Goal: Information Seeking & Learning: Learn about a topic

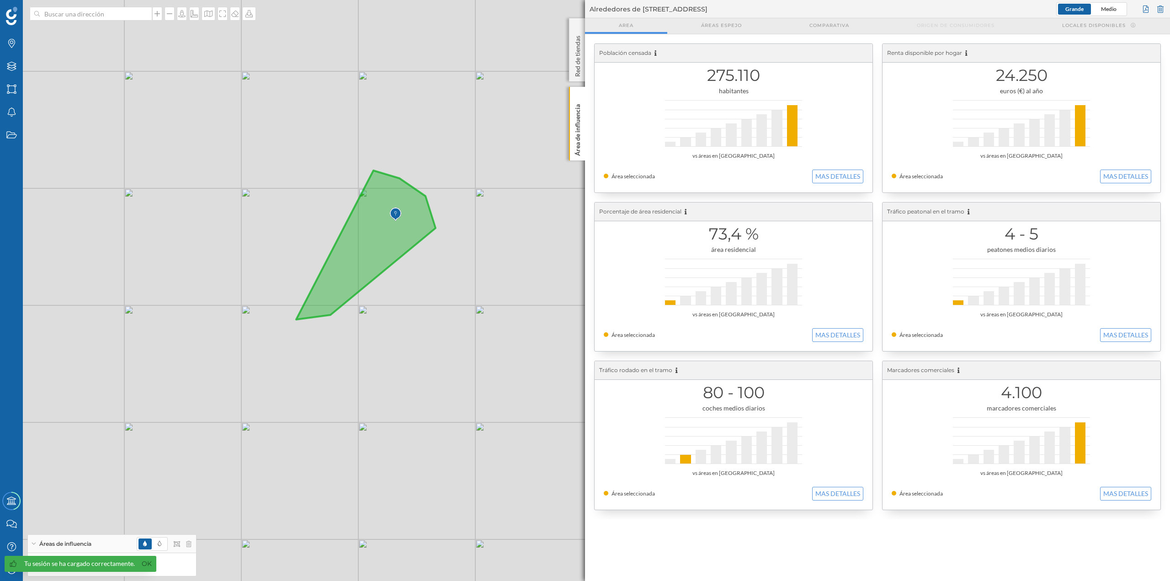
click at [185, 251] on div at bounding box center [164, 544] width 55 height 14
click at [190, 251] on icon at bounding box center [188, 569] width 5 height 6
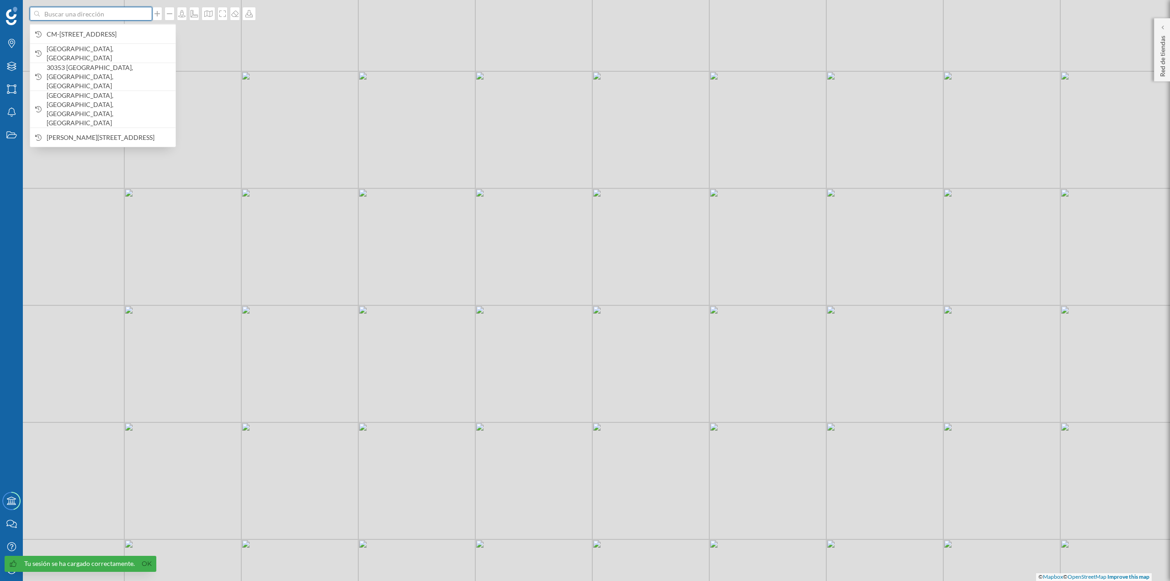
click at [62, 14] on input at bounding box center [91, 14] width 102 height 14
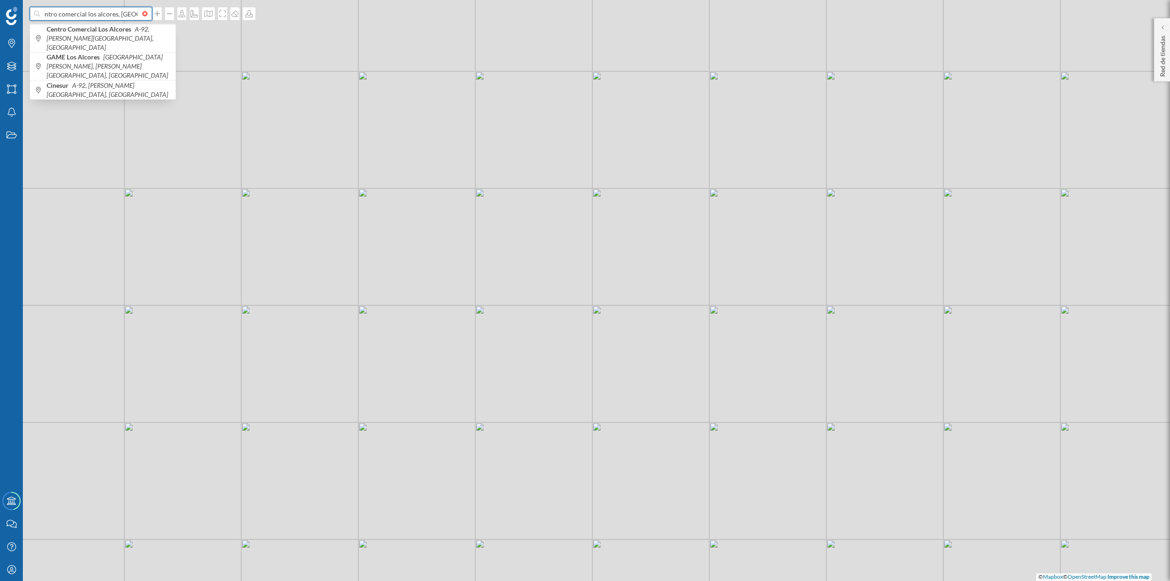
scroll to position [0, 7]
type input "centro comercial los alcores, [GEOGRAPHIC_DATA]"
click at [98, 37] on icon "A-92, [PERSON_NAME][GEOGRAPHIC_DATA], [GEOGRAPHIC_DATA], [GEOGRAPHIC_DATA]" at bounding box center [108, 38] width 122 height 26
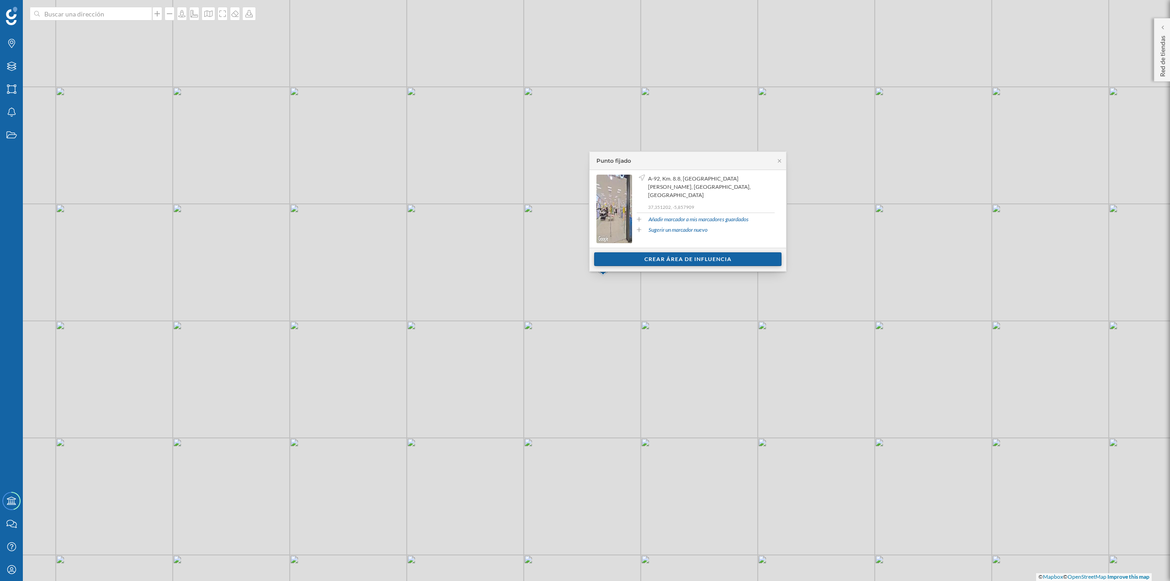
click at [585, 251] on div "Crear área de influencia" at bounding box center [687, 259] width 187 height 14
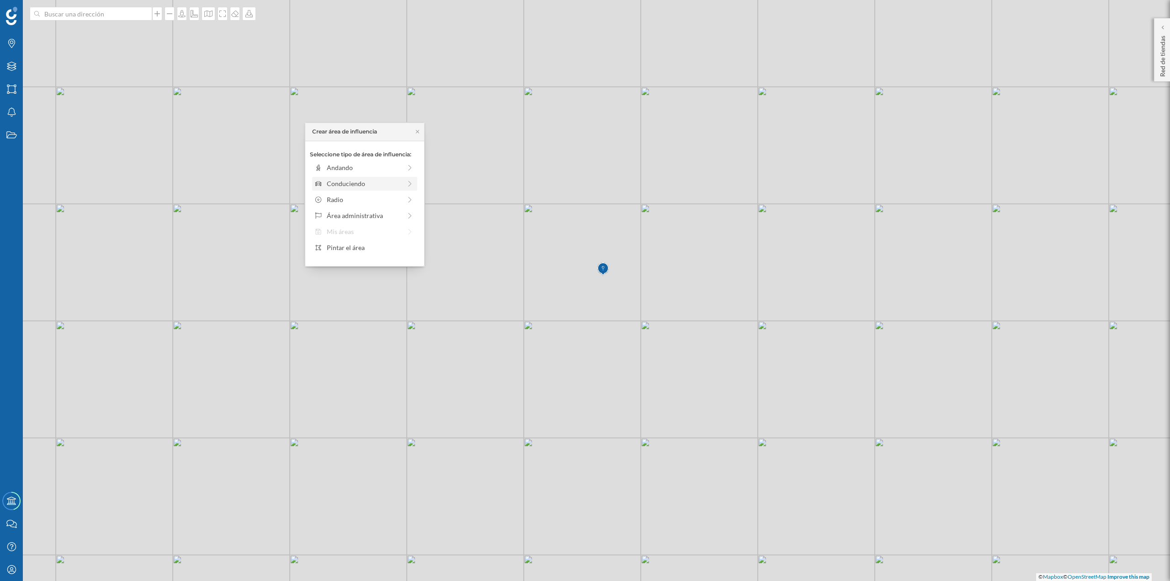
click at [343, 182] on div "Conduciendo" at bounding box center [364, 184] width 75 height 10
drag, startPoint x: 325, startPoint y: 178, endPoint x: 375, endPoint y: 185, distance: 51.2
click at [375, 185] on div at bounding box center [374, 180] width 9 height 9
click at [364, 251] on div "Crear área de influencia" at bounding box center [365, 249] width 110 height 14
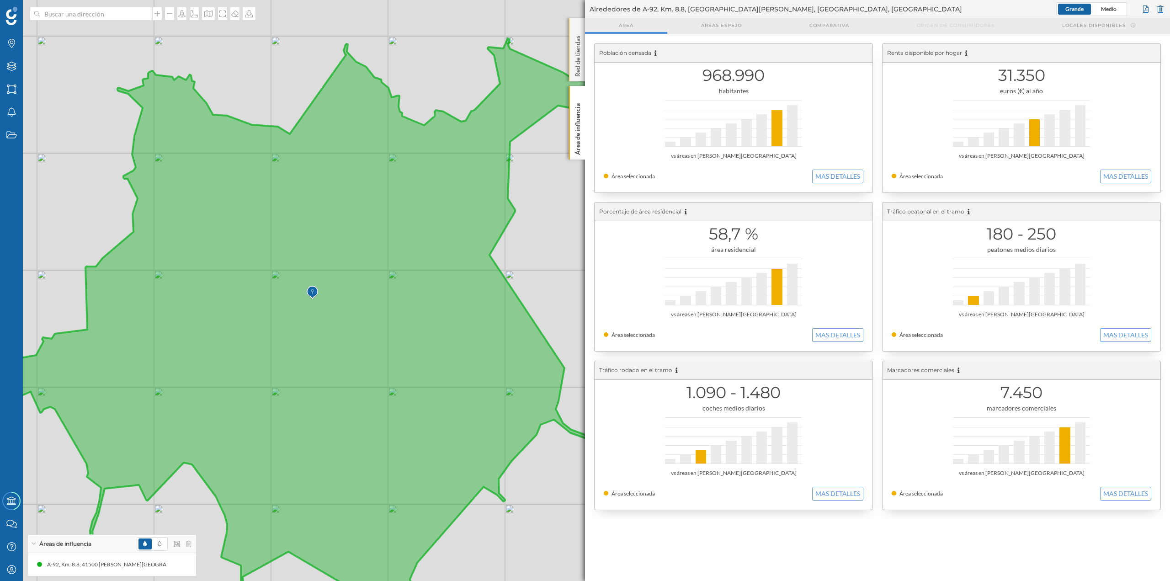
click at [580, 68] on p "Red de tiendas" at bounding box center [577, 54] width 9 height 45
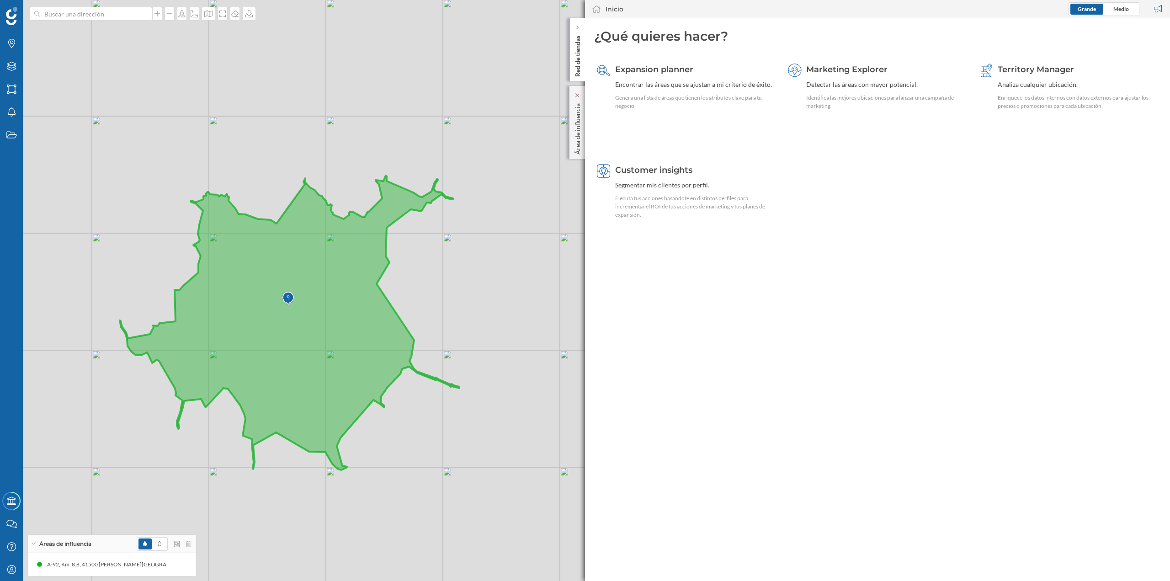
click at [582, 129] on div "Área de influencia" at bounding box center [577, 122] width 16 height 73
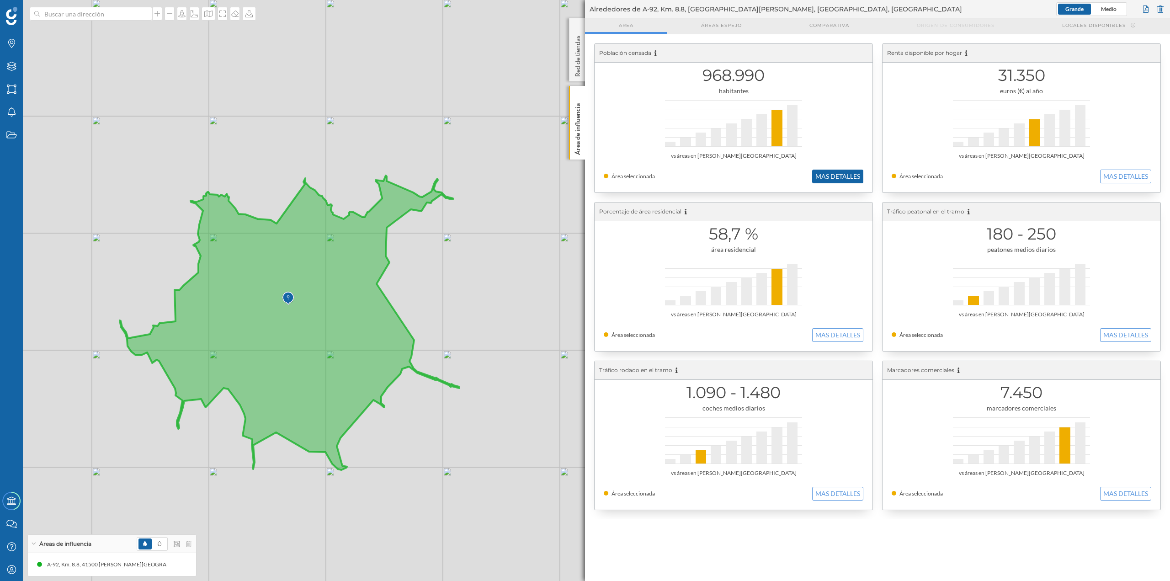
click at [585, 177] on button "MAS DETALLES" at bounding box center [837, 177] width 51 height 14
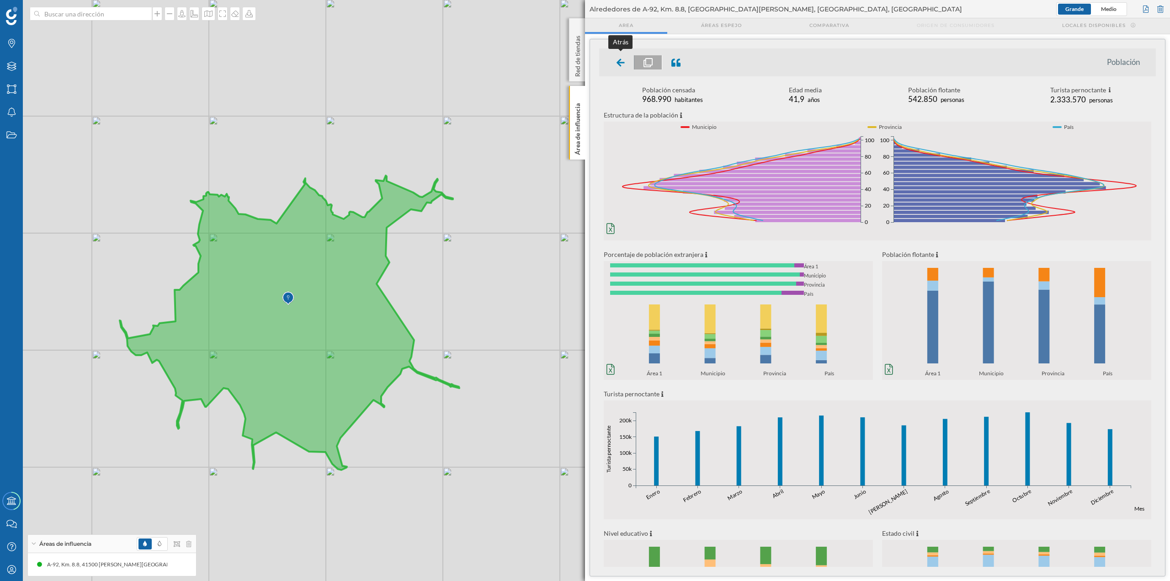
click at [585, 63] on div at bounding box center [621, 62] width 27 height 14
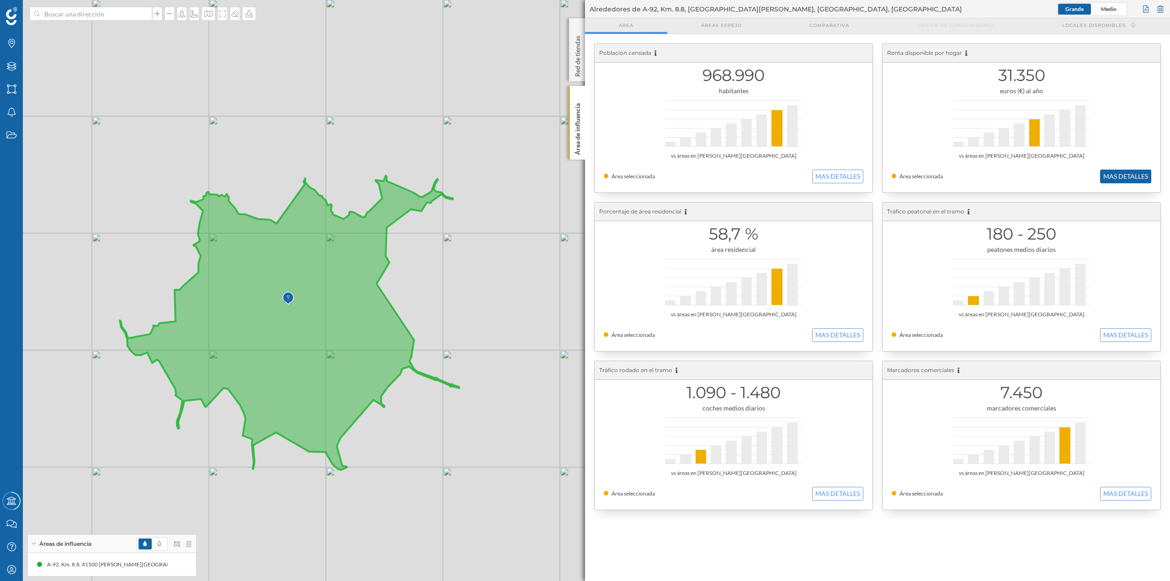
click at [585, 175] on button "MAS DETALLES" at bounding box center [1125, 177] width 51 height 14
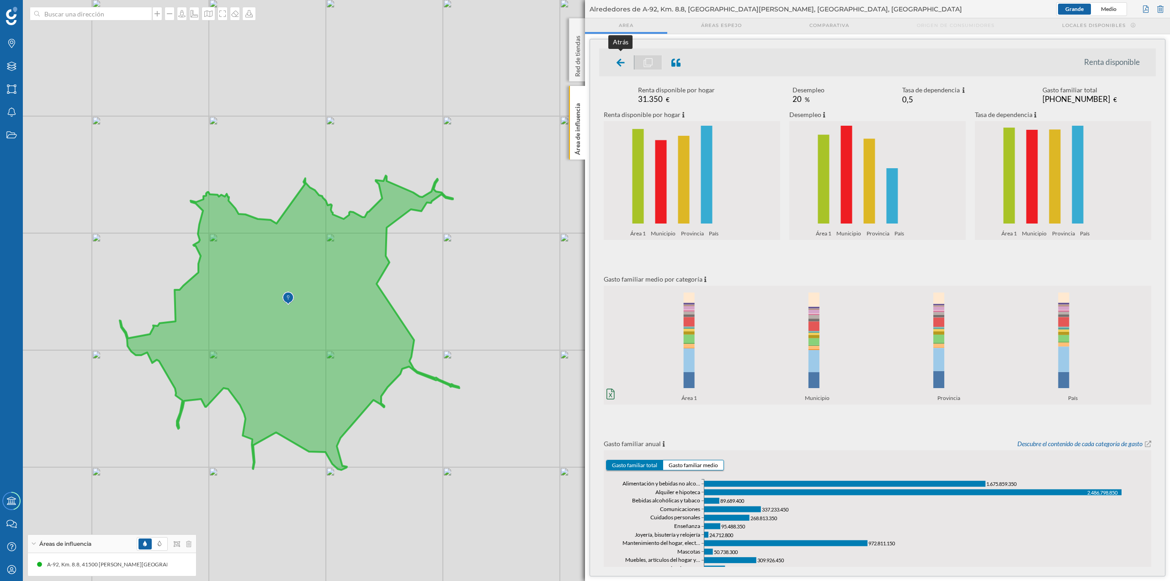
click at [585, 63] on icon at bounding box center [621, 63] width 8 height 8
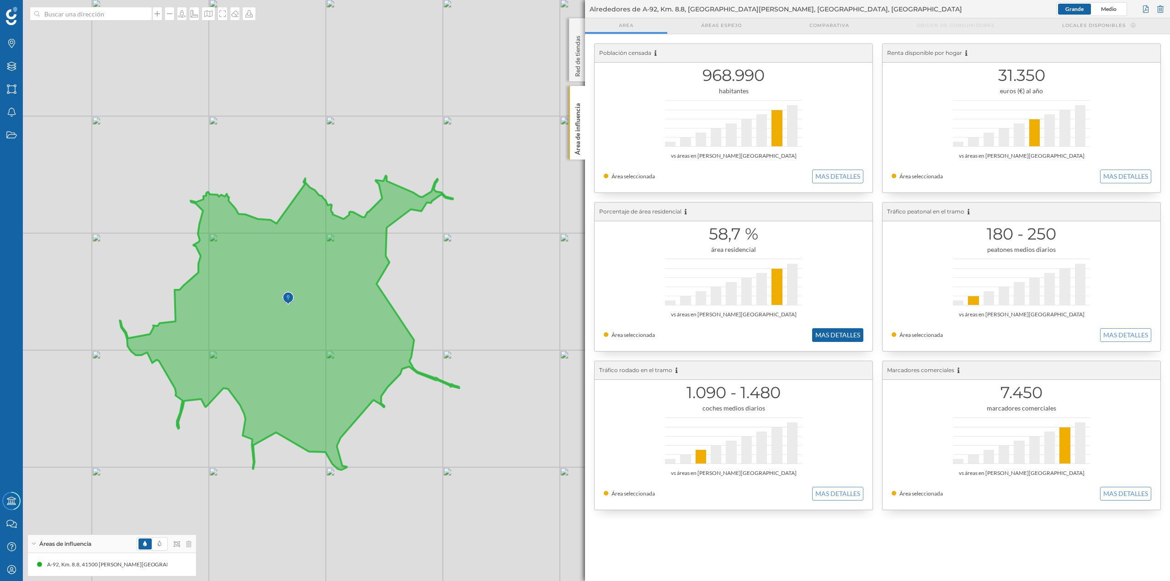
click at [585, 251] on button "MAS DETALLES" at bounding box center [837, 335] width 51 height 14
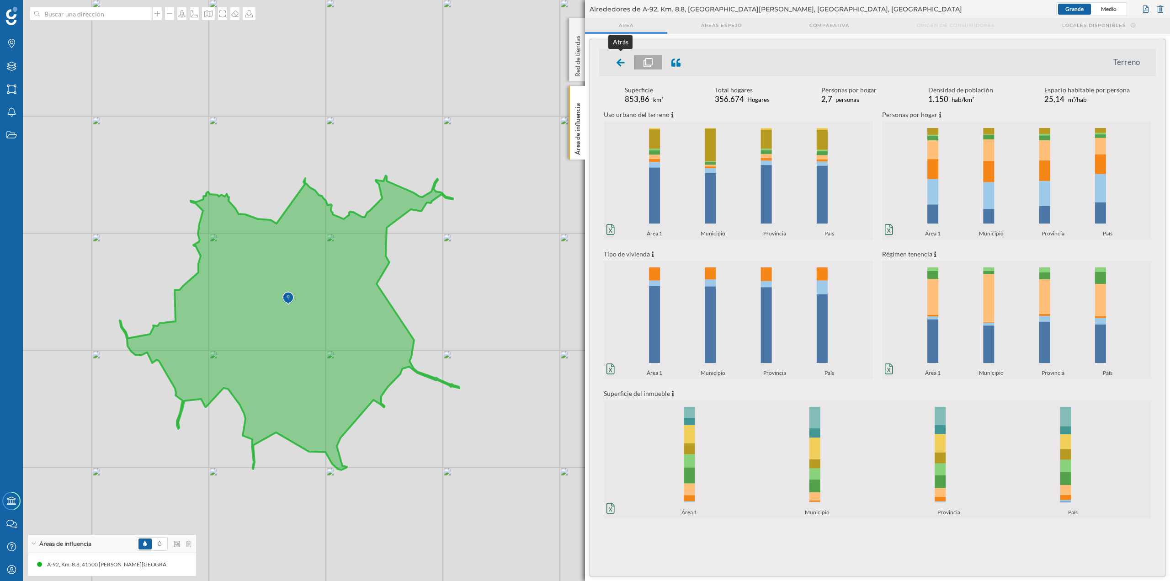
click at [585, 56] on div at bounding box center [621, 62] width 27 height 14
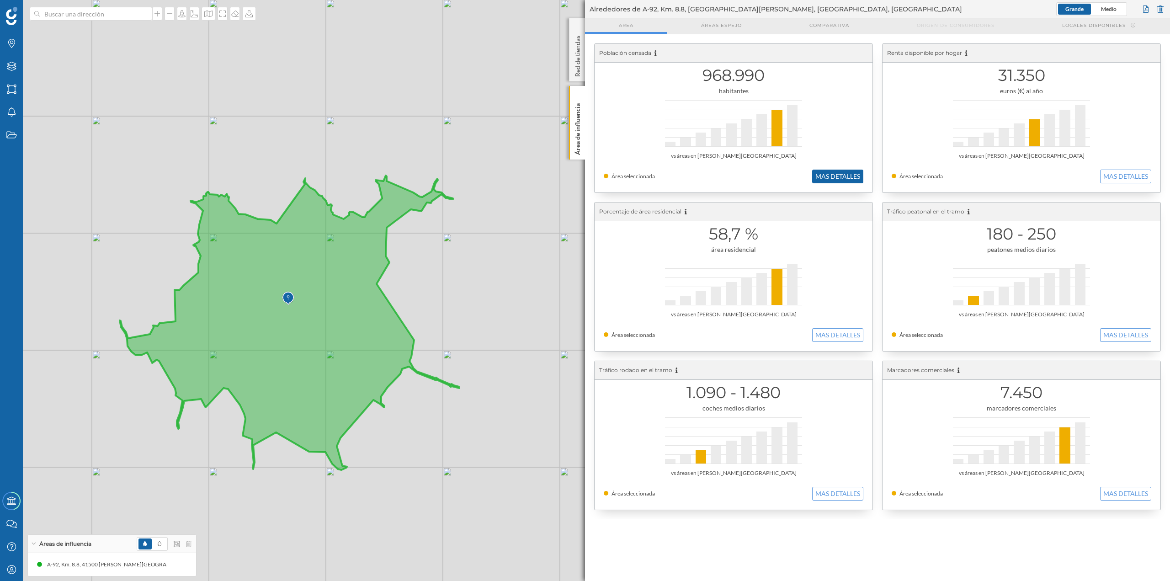
click at [585, 177] on button "MAS DETALLES" at bounding box center [837, 177] width 51 height 14
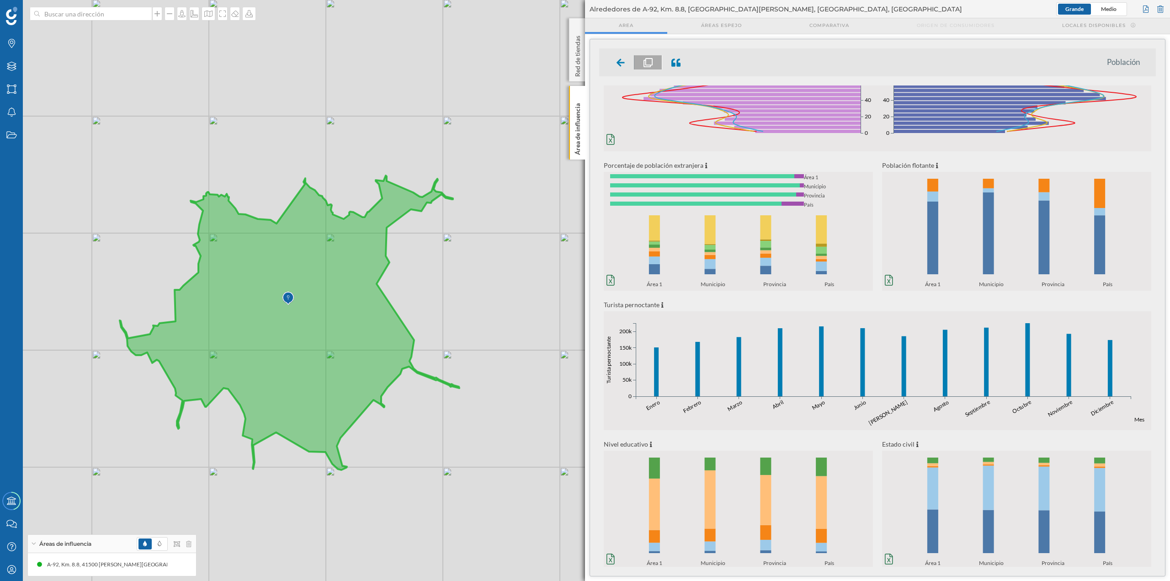
scroll to position [101, 0]
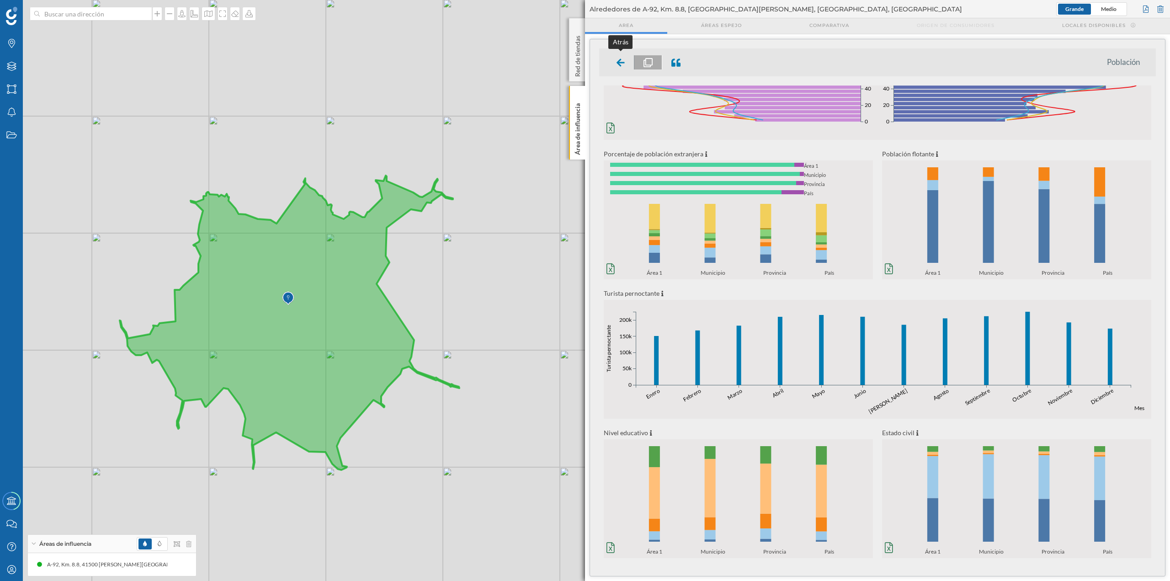
click at [585, 64] on icon at bounding box center [621, 63] width 8 height 8
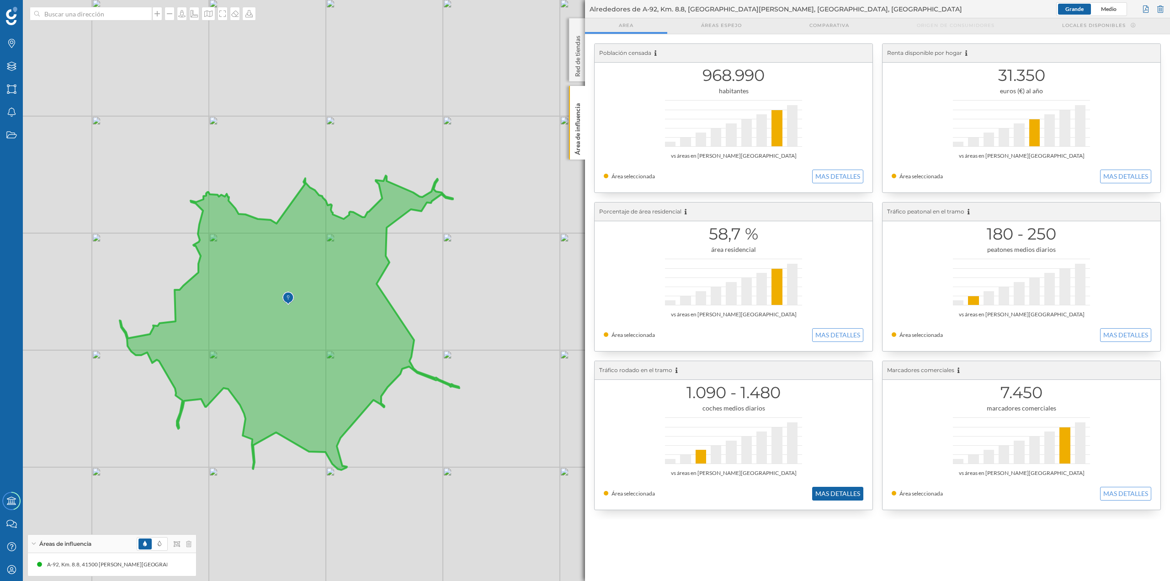
click at [585, 251] on button "MAS DETALLES" at bounding box center [837, 494] width 51 height 14
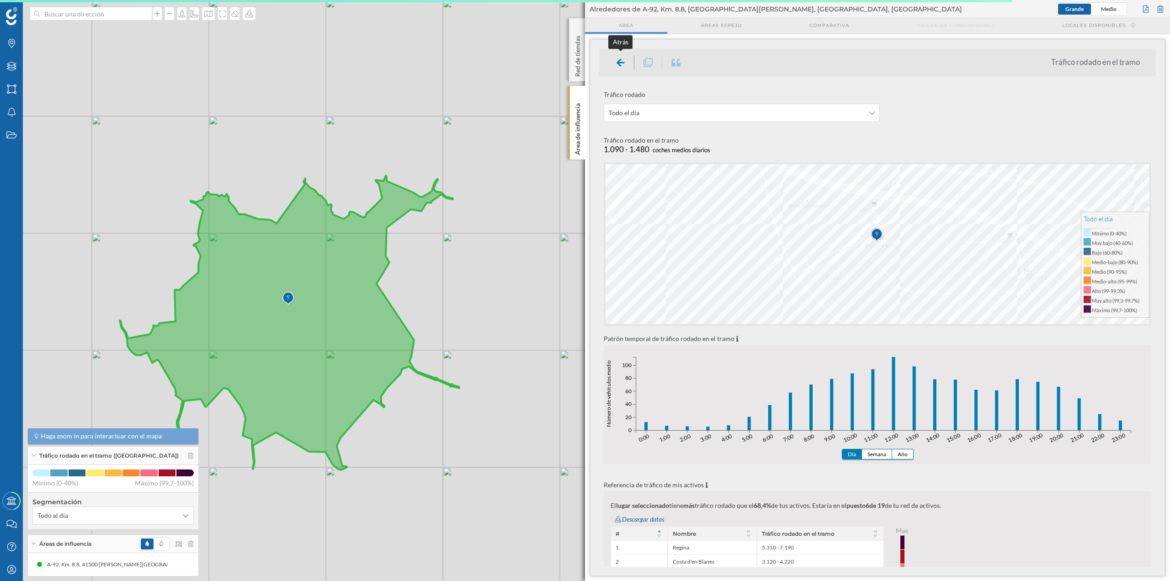
click at [585, 61] on icon at bounding box center [621, 62] width 8 height 9
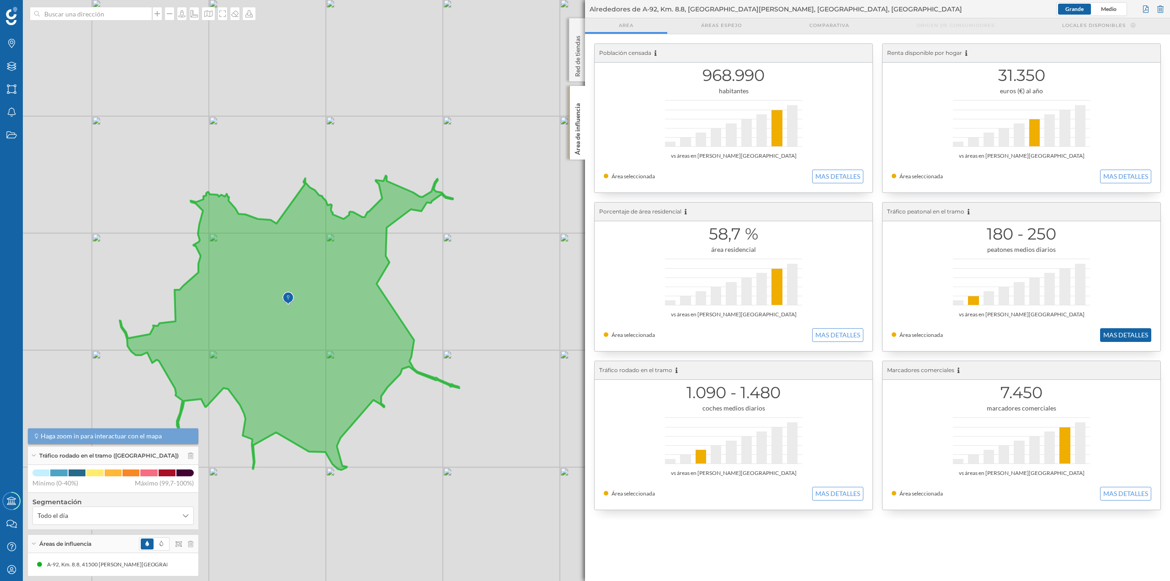
click at [585, 251] on button "MAS DETALLES" at bounding box center [1125, 335] width 51 height 14
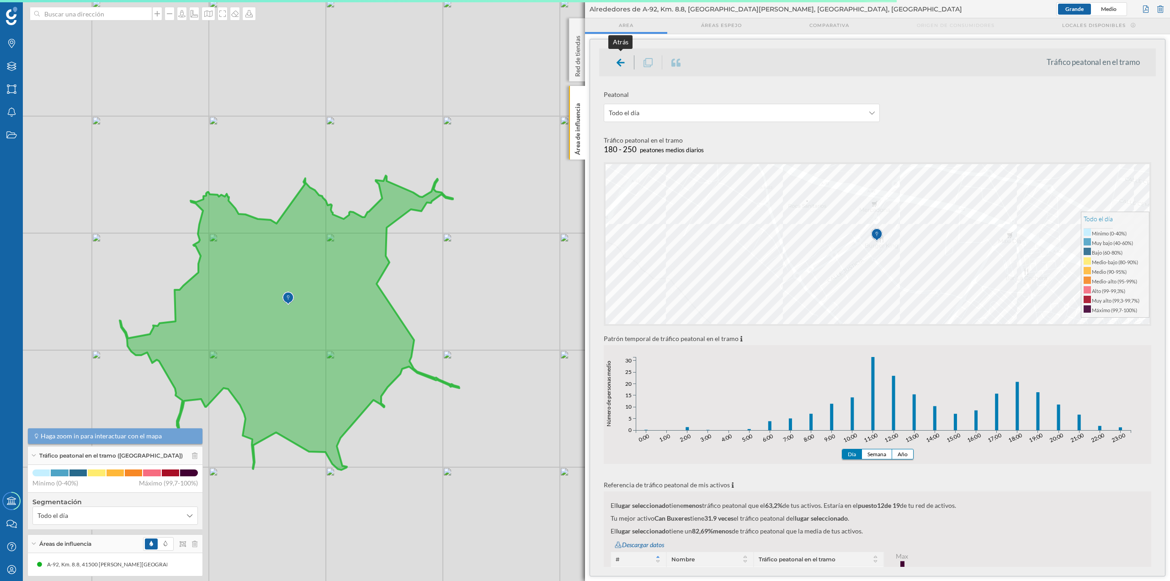
click at [585, 64] on div at bounding box center [621, 62] width 27 height 14
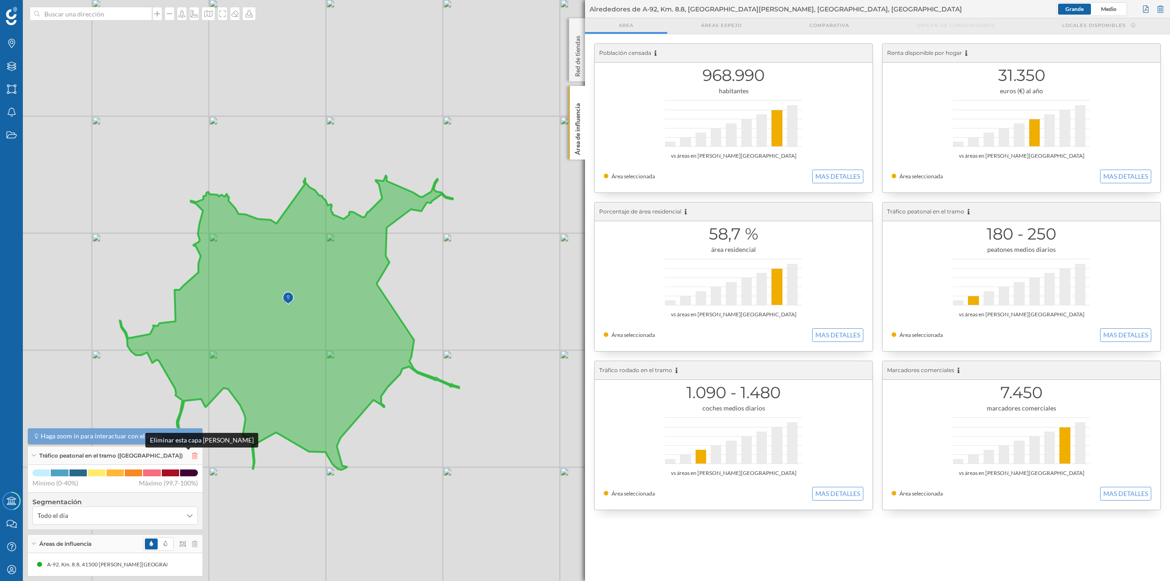
click at [192, 251] on icon at bounding box center [194, 456] width 5 height 6
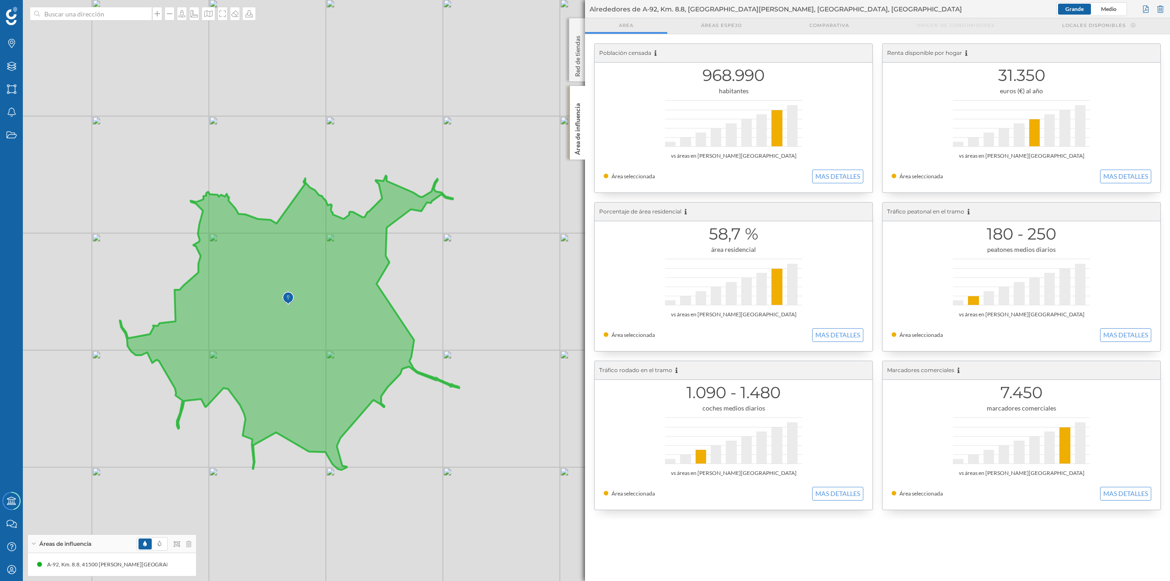
click at [585, 126] on div "Población censada 968.990 habitantes vs áreas en [PERSON_NAME][GEOGRAPHIC_DATA]…" at bounding box center [877, 276] width 585 height 485
click at [580, 131] on p "Área de influencia" at bounding box center [577, 127] width 9 height 55
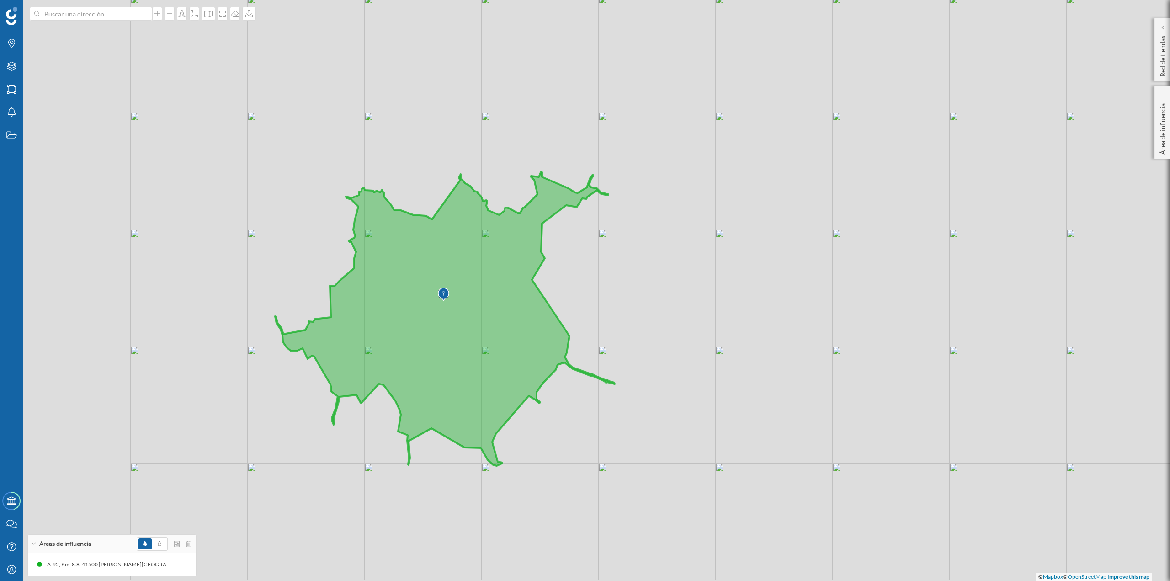
drag, startPoint x: 338, startPoint y: 157, endPoint x: 545, endPoint y: 150, distance: 207.7
click at [545, 150] on div "© Mapbox © OpenStreetMap Improve this map" at bounding box center [585, 290] width 1170 height 581
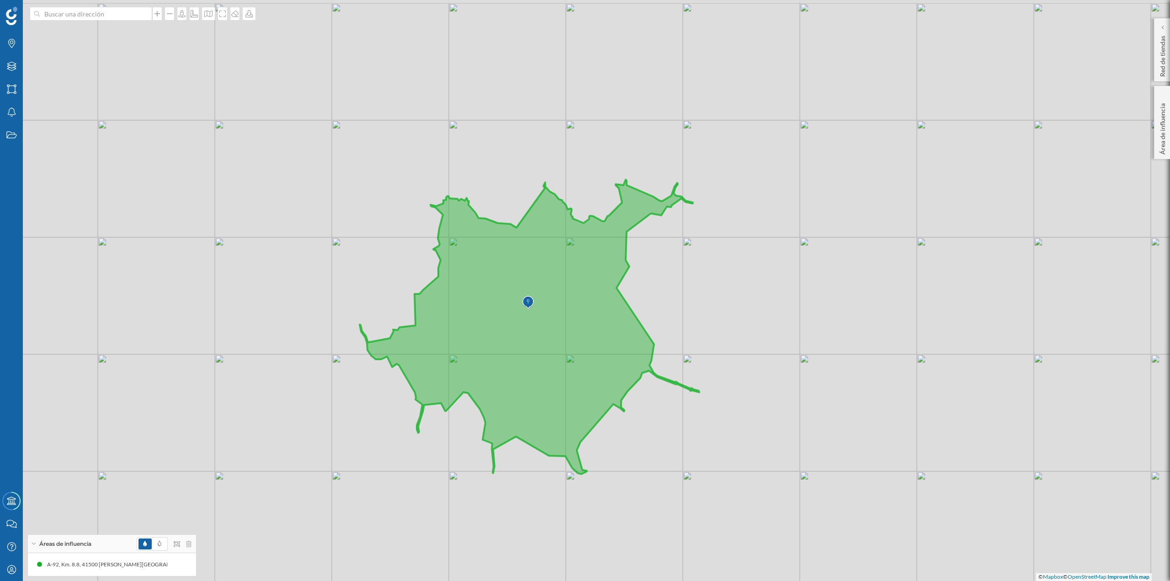
drag, startPoint x: 482, startPoint y: 151, endPoint x: 514, endPoint y: 162, distance: 34.4
click at [514, 162] on div "© Mapbox © OpenStreetMap Improve this map" at bounding box center [585, 290] width 1170 height 581
